Goal: Check status

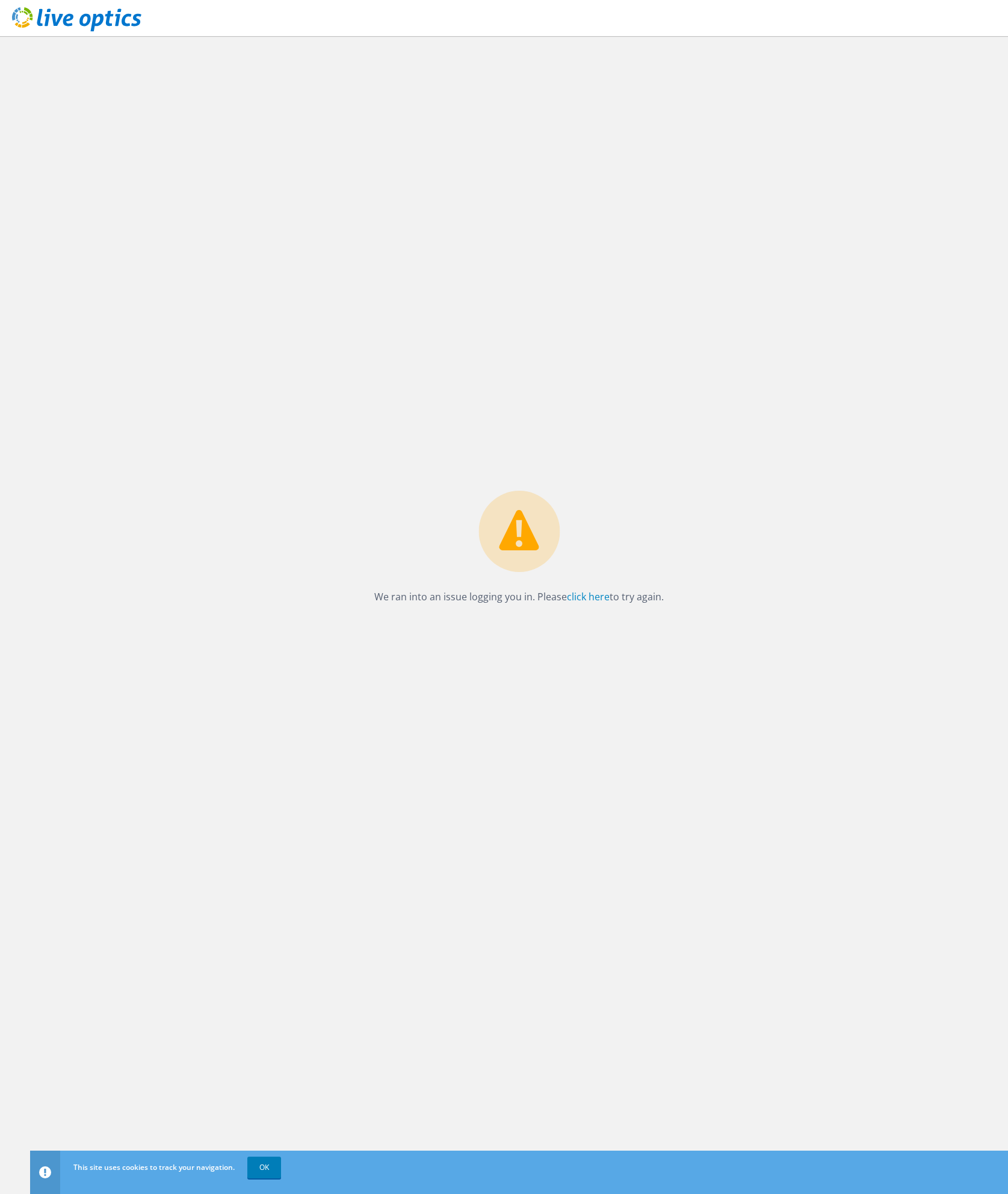
click at [471, 399] on div "We ran into an issue logging you in. Please click here to try again." at bounding box center [519, 615] width 978 height 1158
click at [595, 601] on link "click here" at bounding box center [589, 596] width 43 height 13
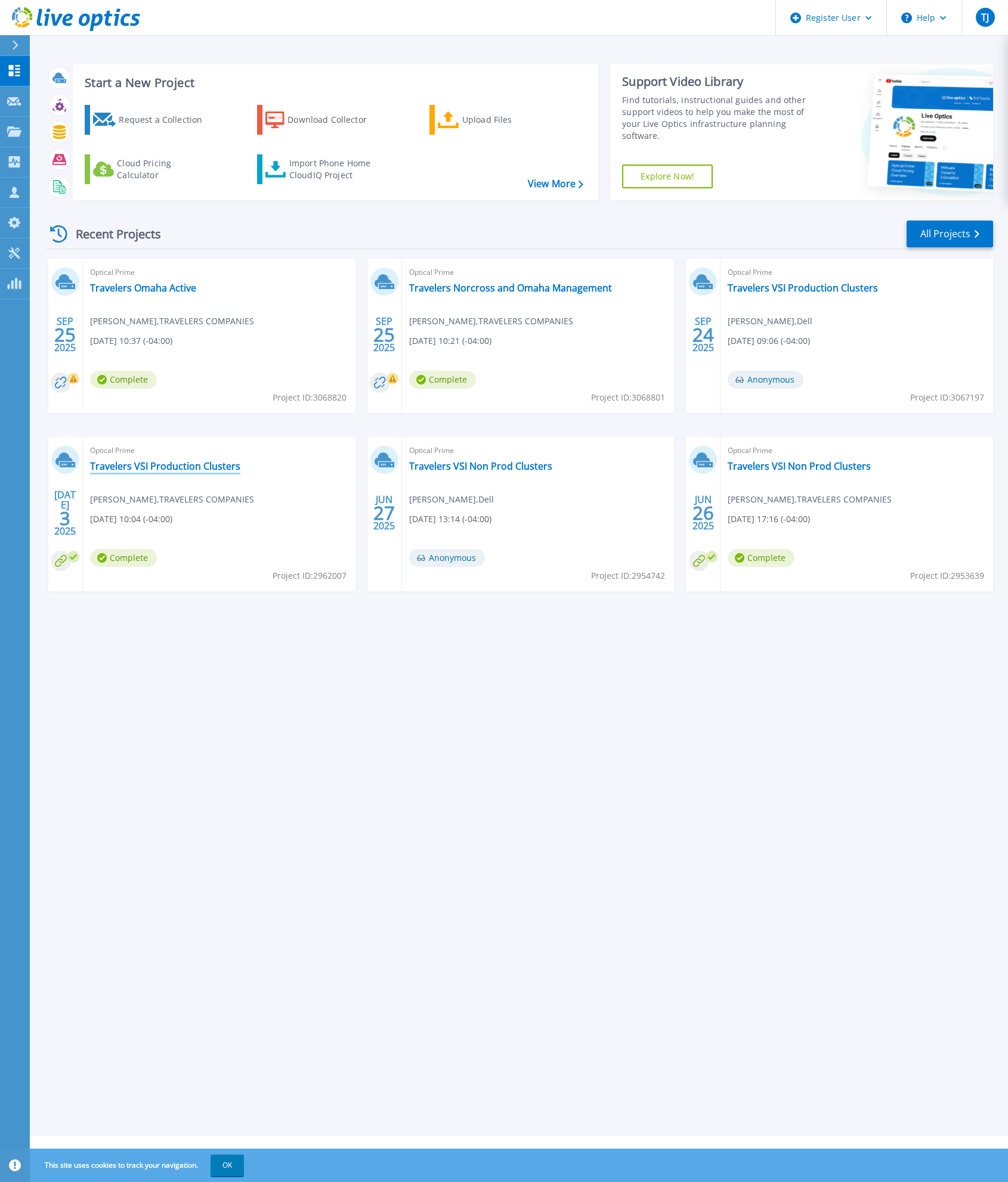
click at [162, 464] on link "Travelers VSI Production Clusters" at bounding box center [165, 466] width 150 height 12
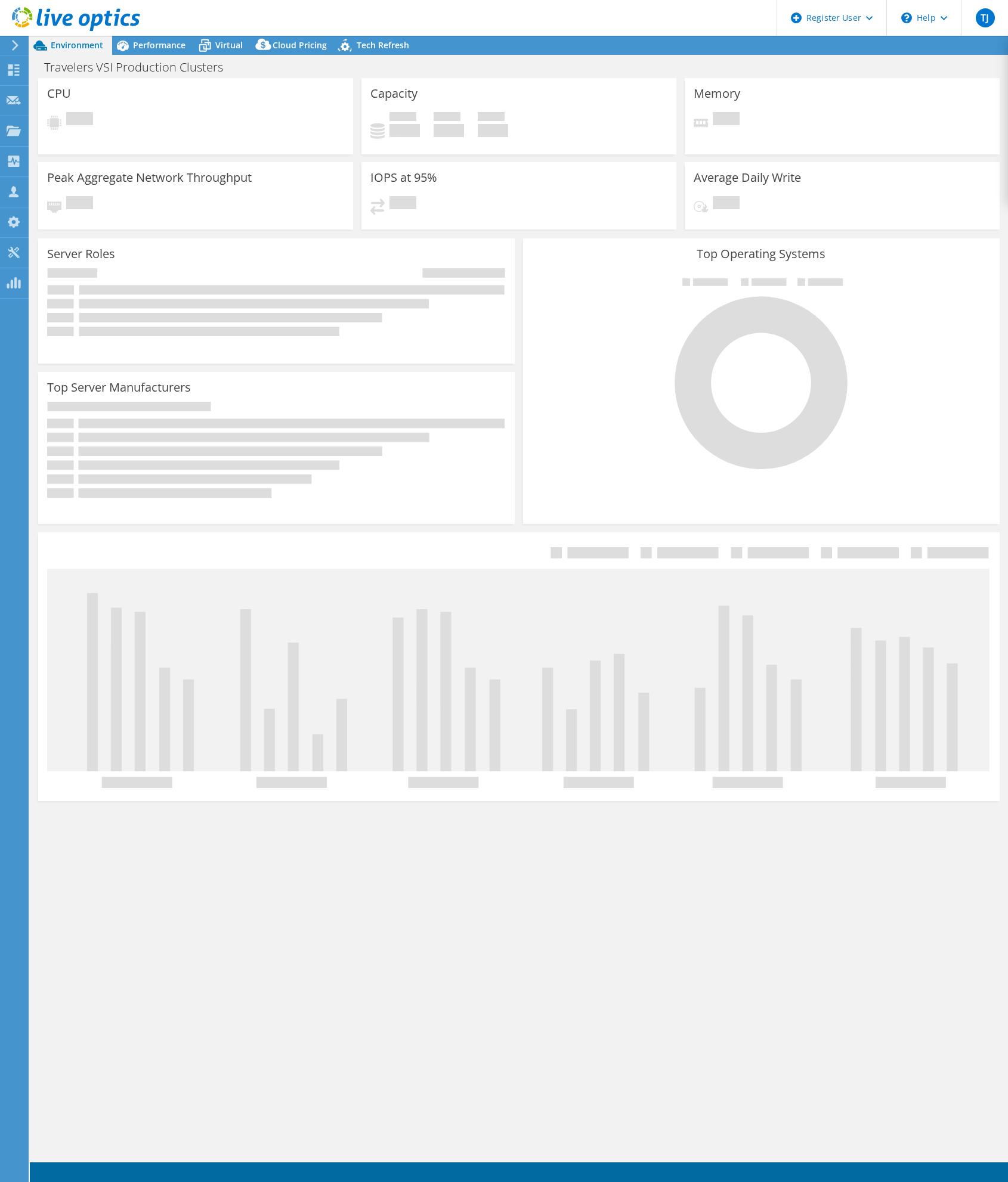
select select "USD"
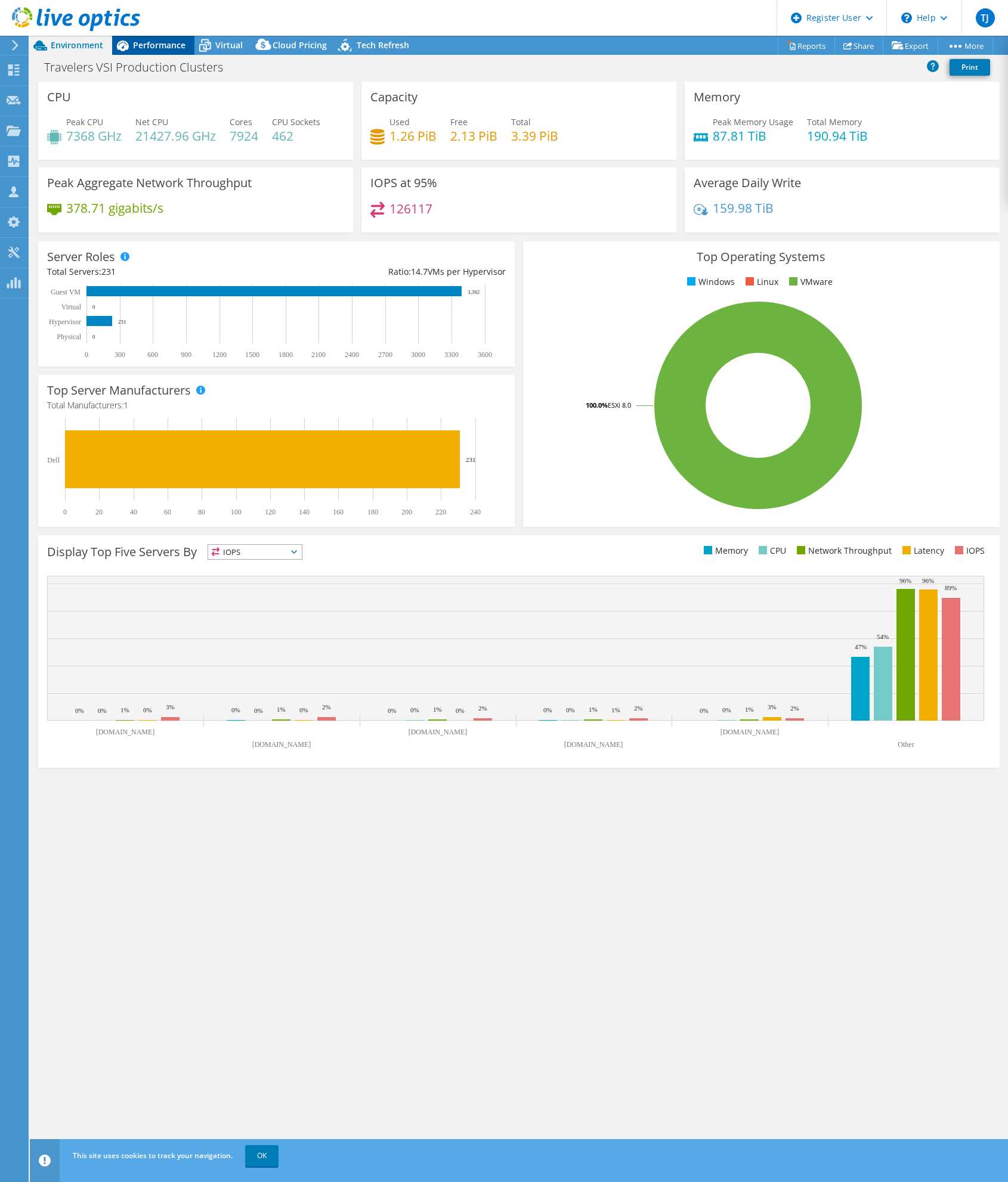
click at [176, 46] on span "Performance" at bounding box center [159, 45] width 52 height 11
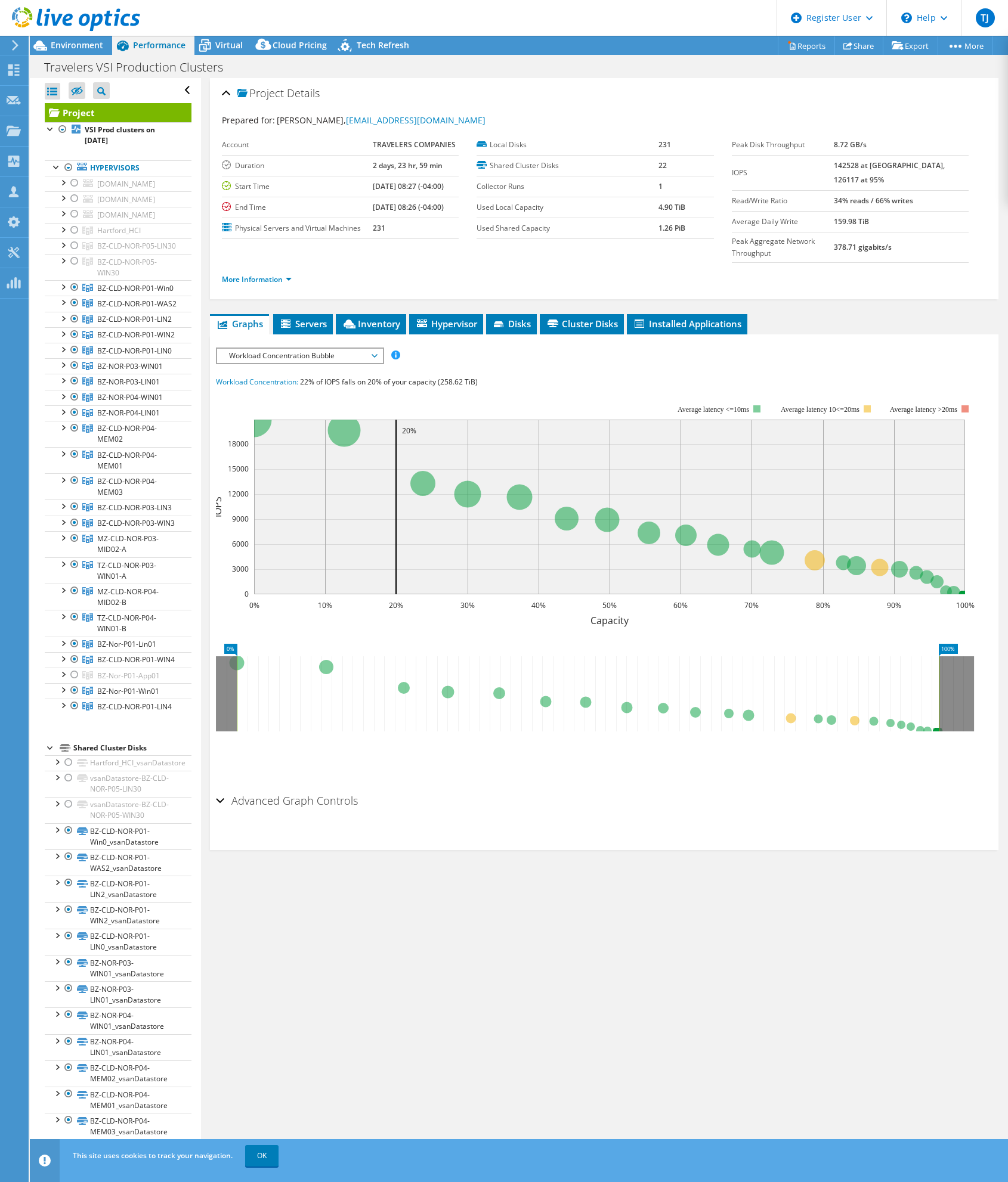
click at [280, 358] on span "Workload Concentration Bubble" at bounding box center [299, 355] width 153 height 14
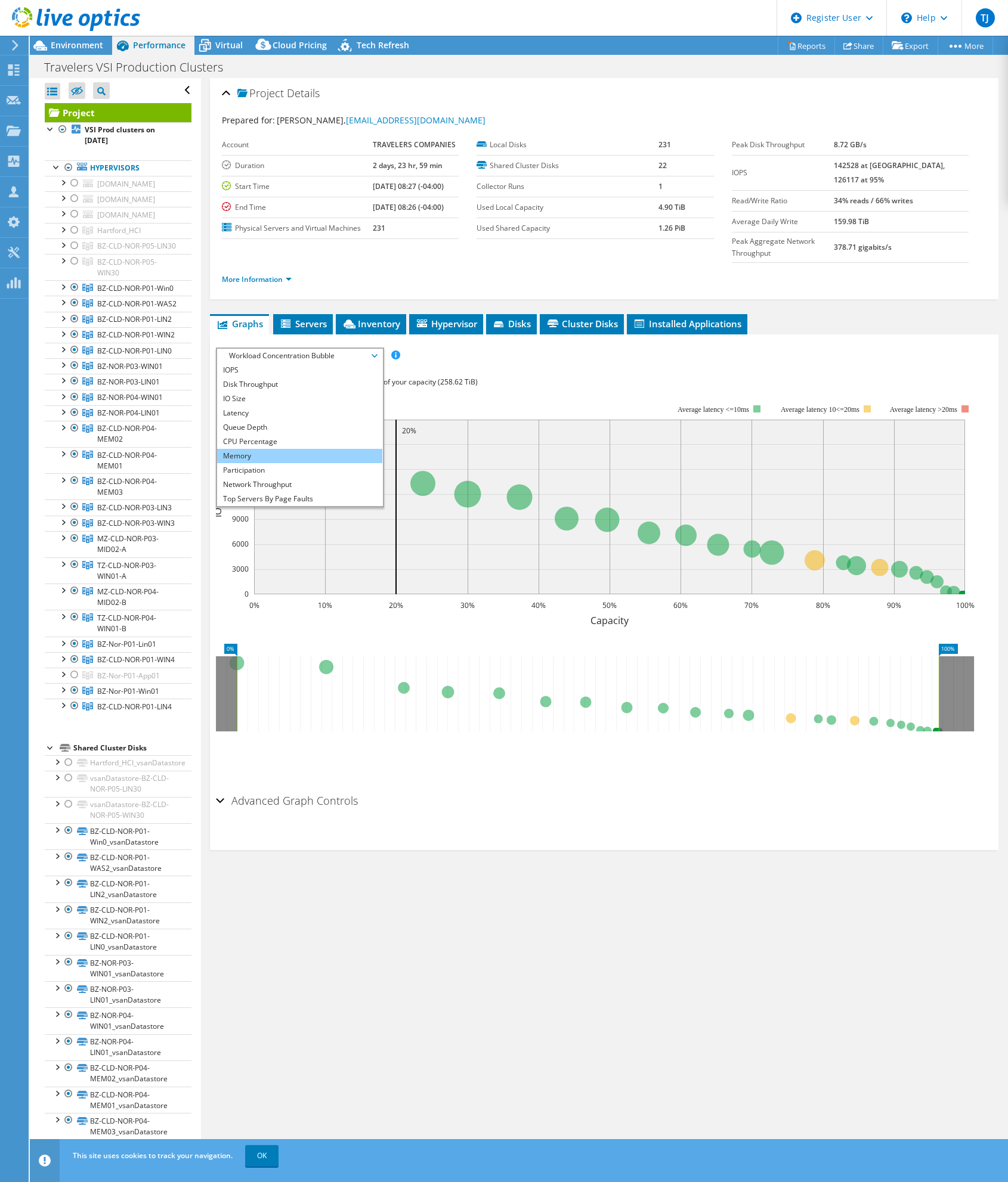
click at [281, 460] on li "Memory" at bounding box center [299, 455] width 165 height 14
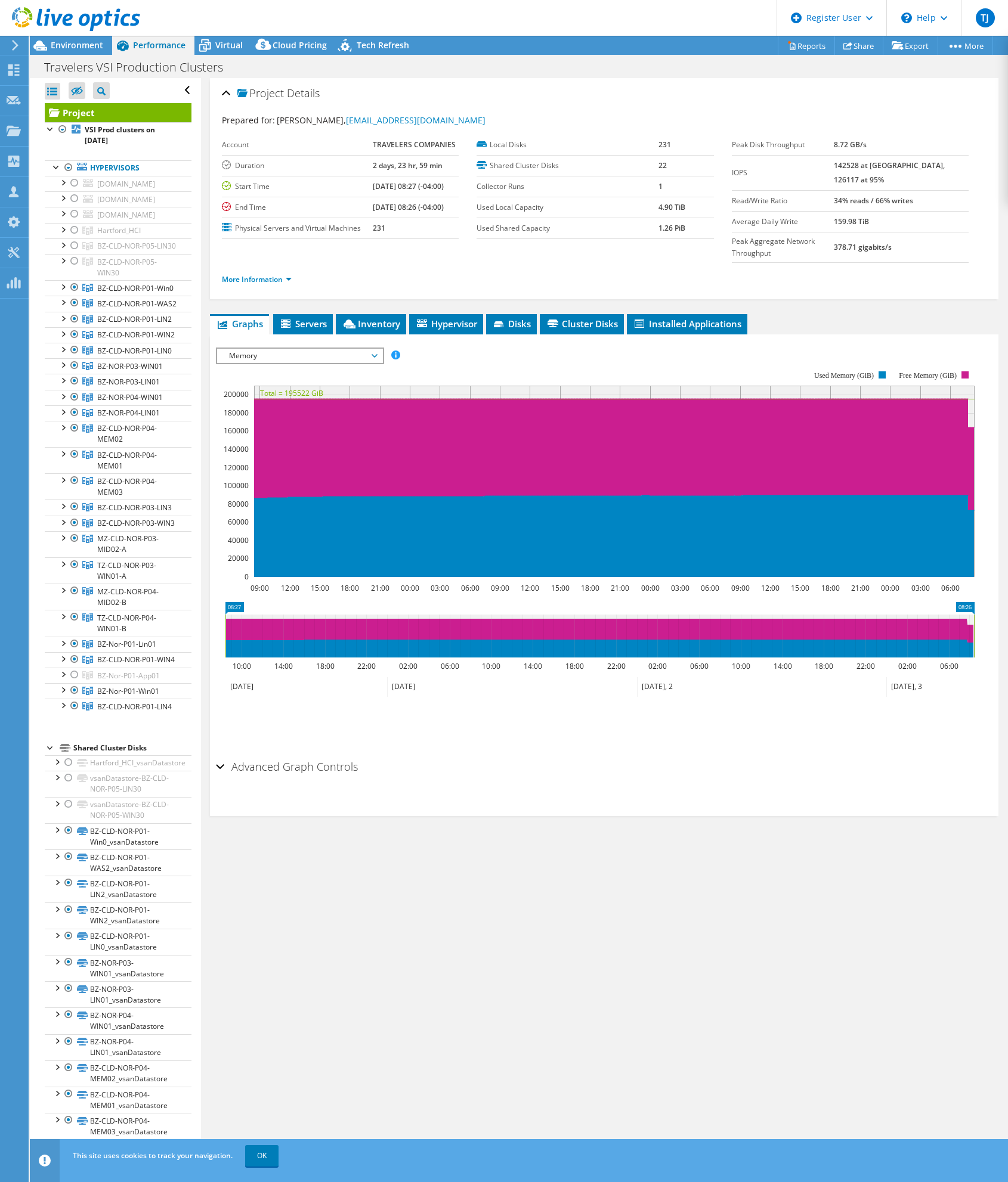
click at [491, 254] on section "Prepared for: [PERSON_NAME], [EMAIL_ADDRESS][DOMAIN_NAME] Account TRAVELERS COM…" at bounding box center [604, 205] width 764 height 182
